Goal: Transaction & Acquisition: Purchase product/service

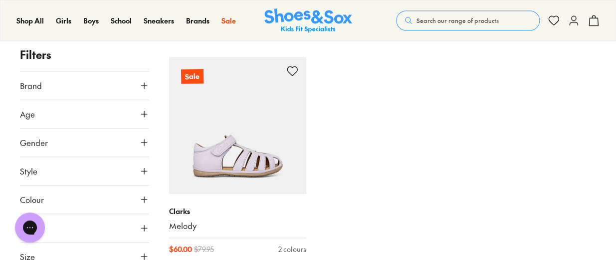
click at [360, 189] on div "Clarks Melody $ 79.95 4 colours Clarks Melody $ 79.95 4 colours Clarks Melody $…" at bounding box center [382, 50] width 427 height 431
